Goal: Information Seeking & Learning: Find specific fact

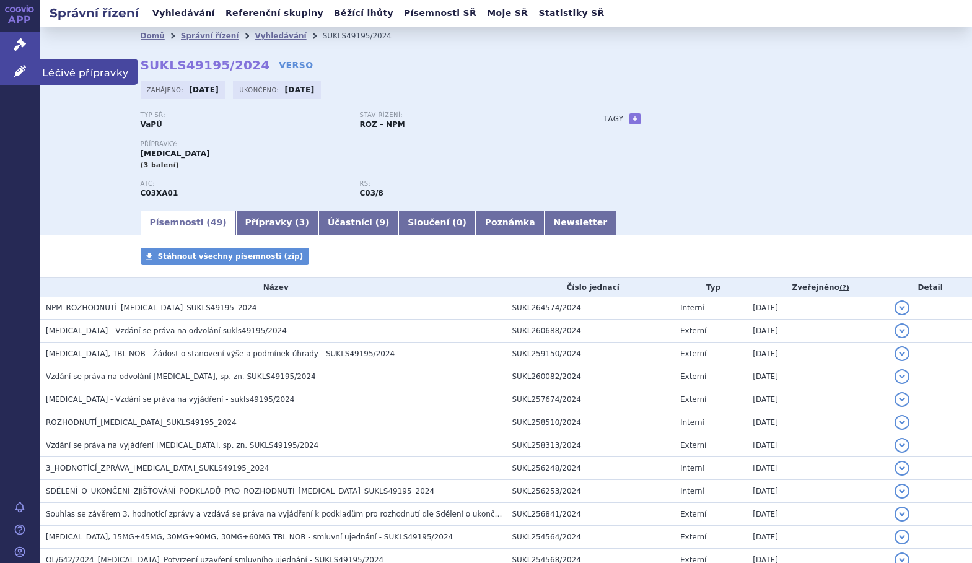
click at [22, 71] on icon at bounding box center [20, 71] width 12 height 12
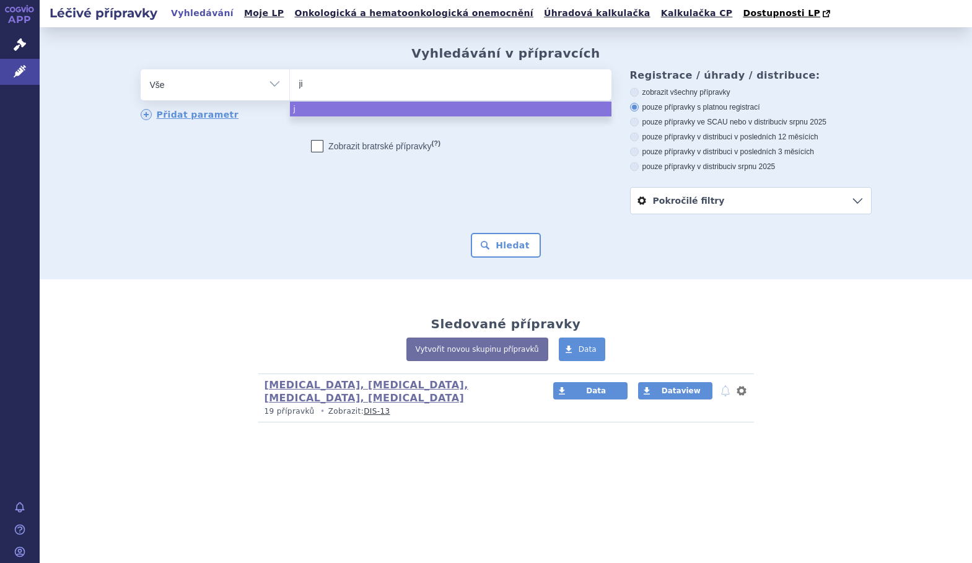
type input "jin"
type input "jinar"
type input "[MEDICAL_DATA]"
select select "[MEDICAL_DATA]"
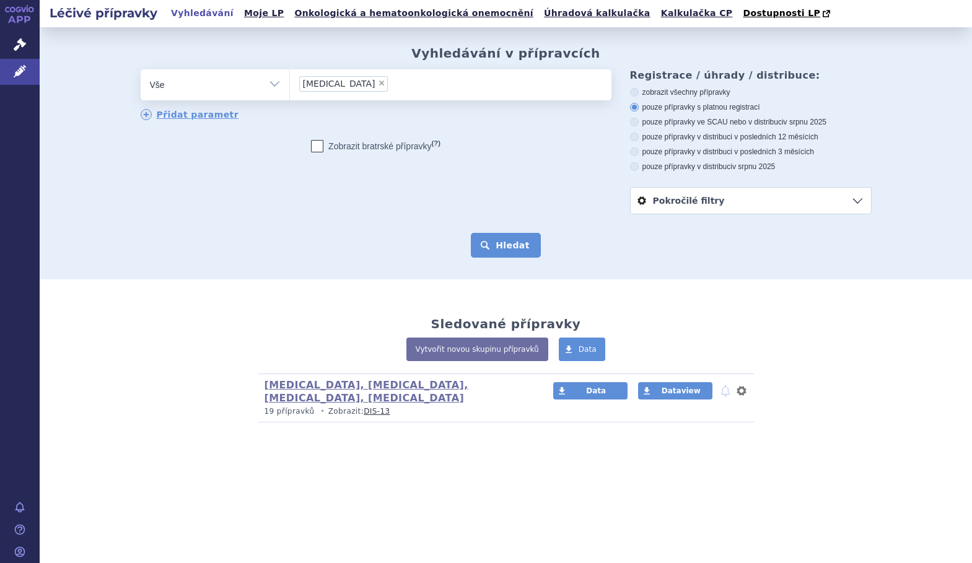
click at [522, 240] on button "Hledat" at bounding box center [506, 245] width 70 height 25
